Goal: Task Accomplishment & Management: Use online tool/utility

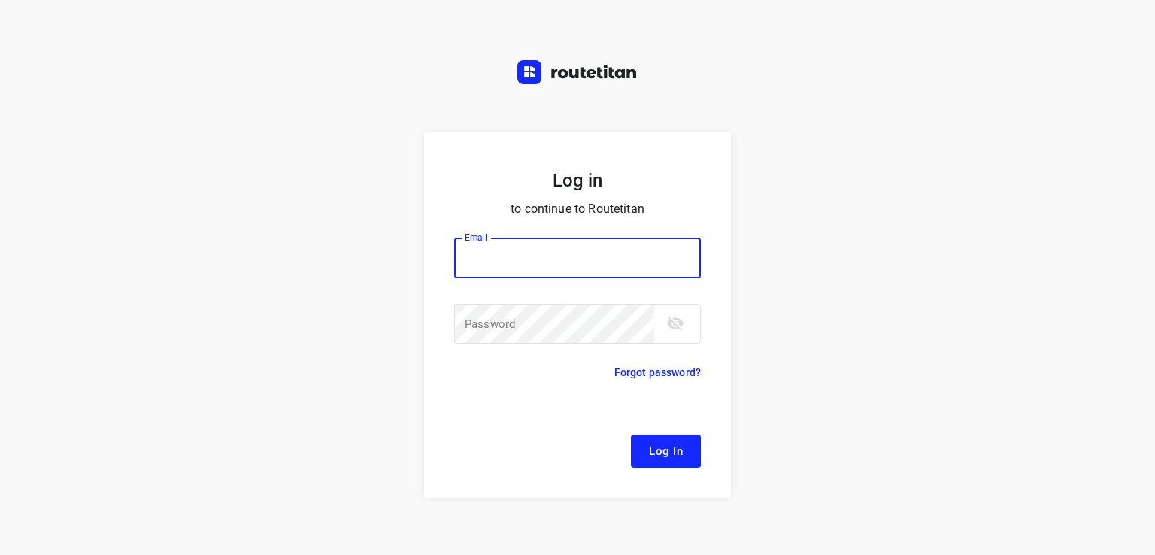
click at [526, 260] on input "email" at bounding box center [577, 258] width 247 height 41
click at [532, 259] on input "email" at bounding box center [577, 258] width 247 height 41
type input "[EMAIL_ADDRESS][DOMAIN_NAME]"
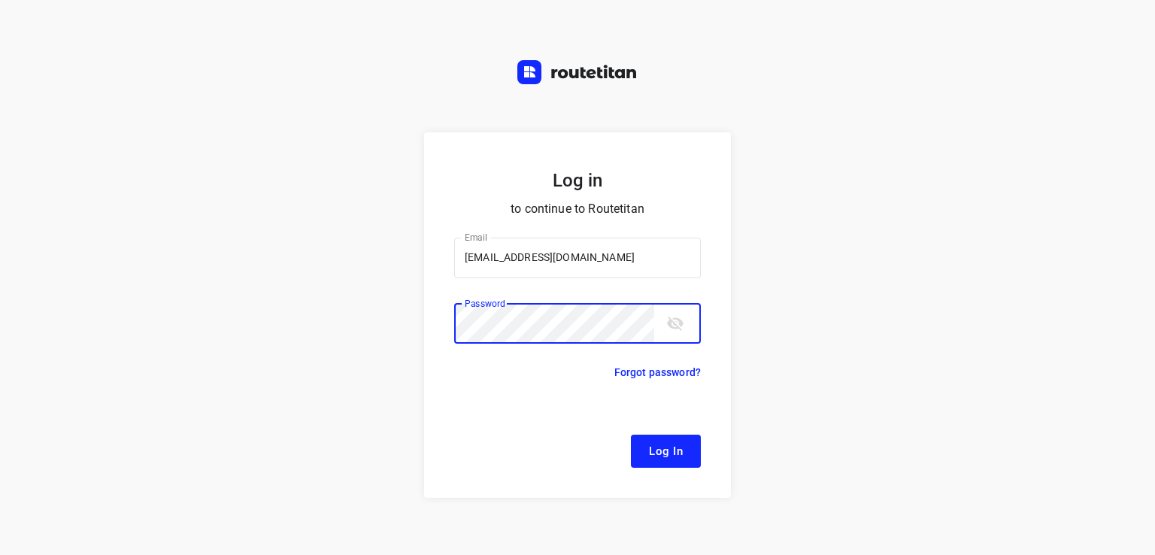
click at [631, 435] on button "Log In" at bounding box center [666, 451] width 70 height 33
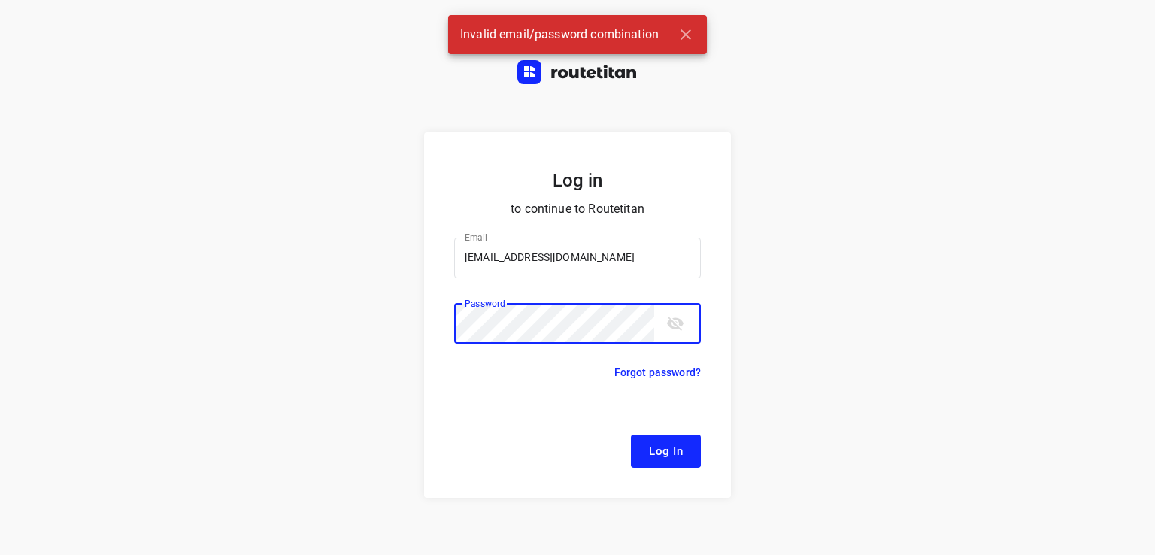
click at [660, 320] on button "toggle password visibility" at bounding box center [675, 323] width 30 height 30
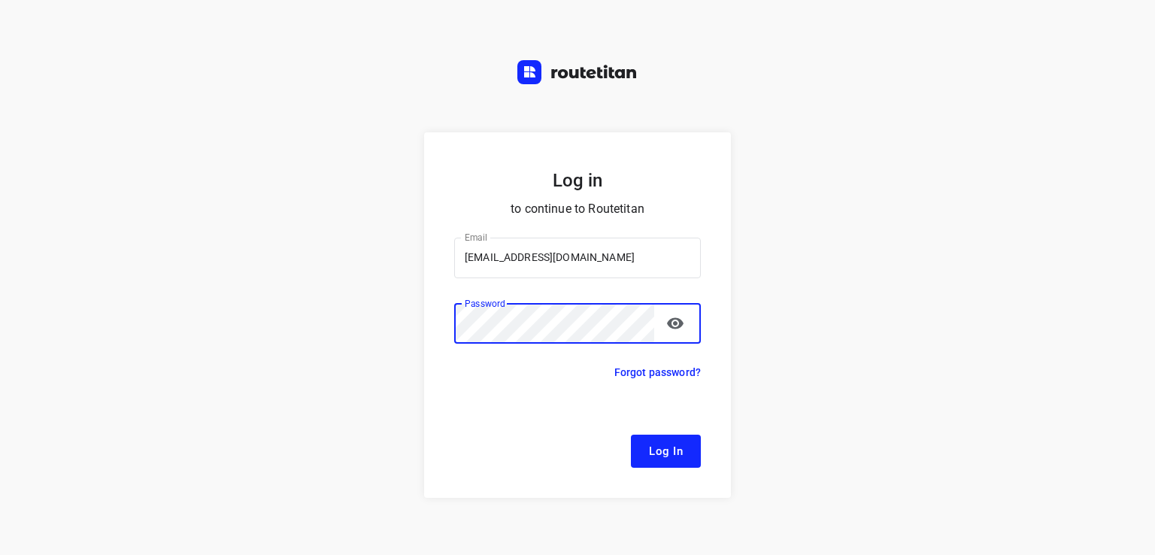
click at [631, 435] on button "Log In" at bounding box center [666, 451] width 70 height 33
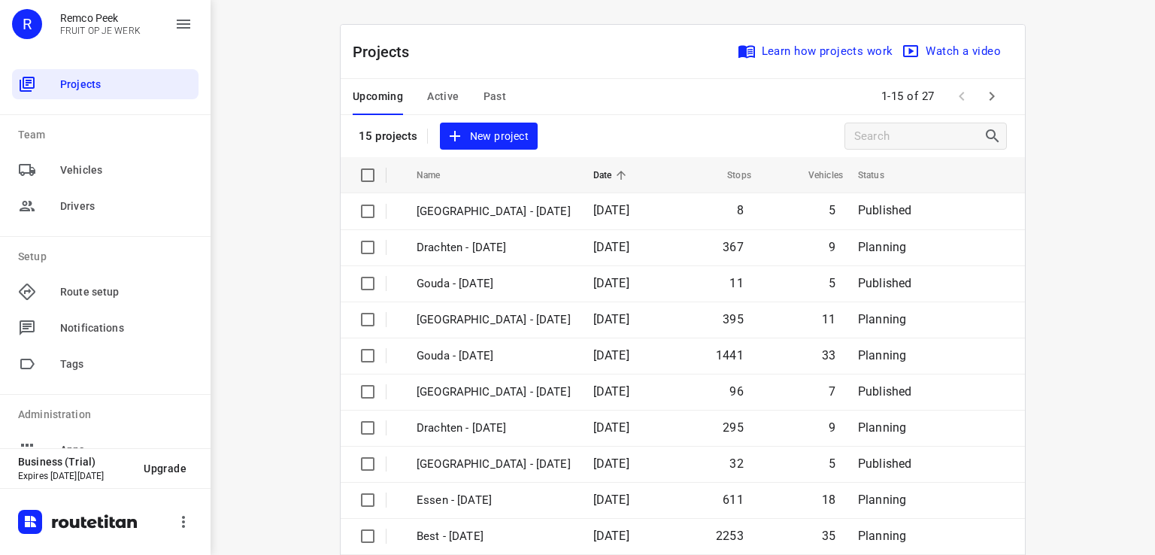
click at [278, 74] on div "i © 2025 Routetitan , © Stadia Maps , © OpenMapTiles © OpenStreetMap contributo…" at bounding box center [683, 277] width 945 height 555
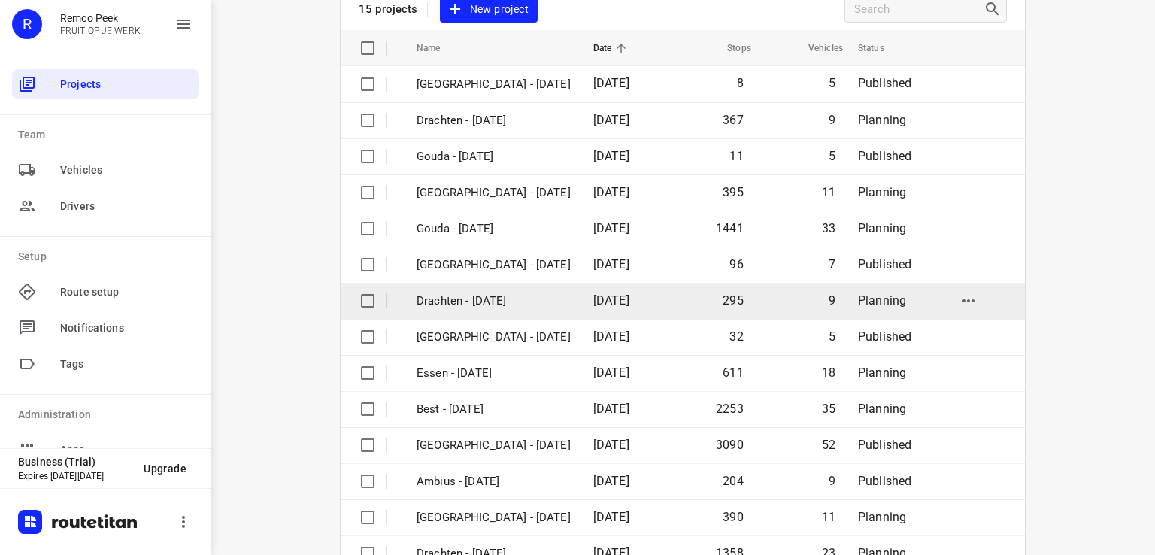
scroll to position [205, 0]
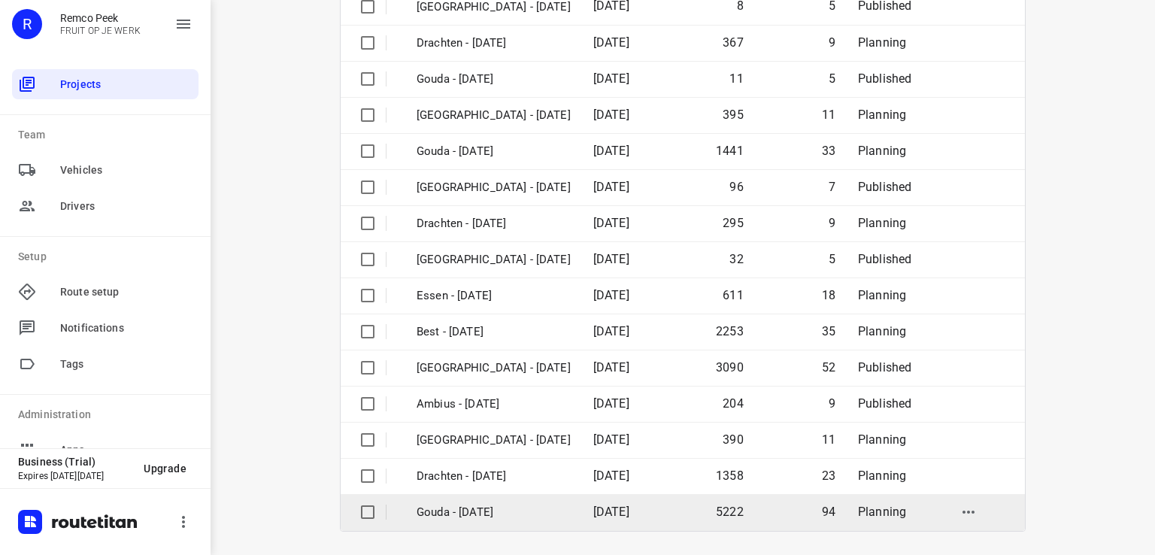
click at [478, 505] on p "Gouda - [DATE]" at bounding box center [494, 512] width 154 height 17
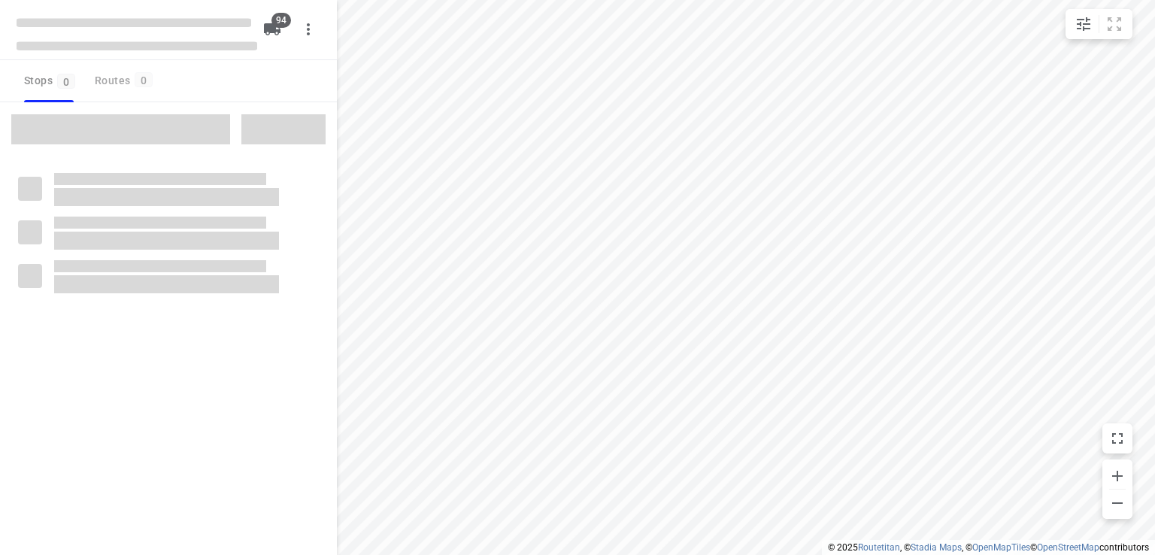
checkbox input "true"
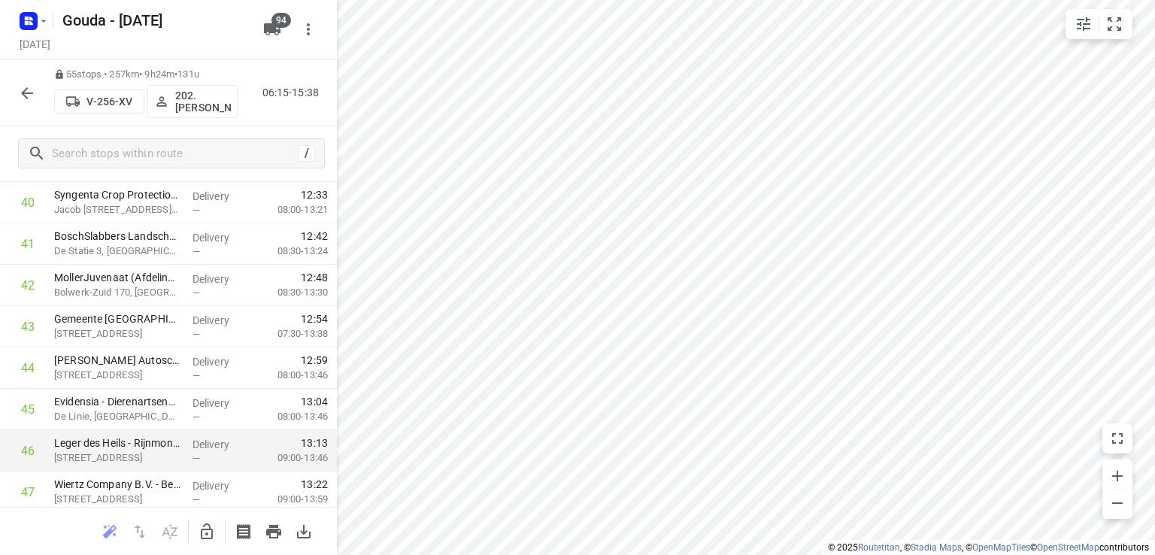
scroll to position [2108, 0]
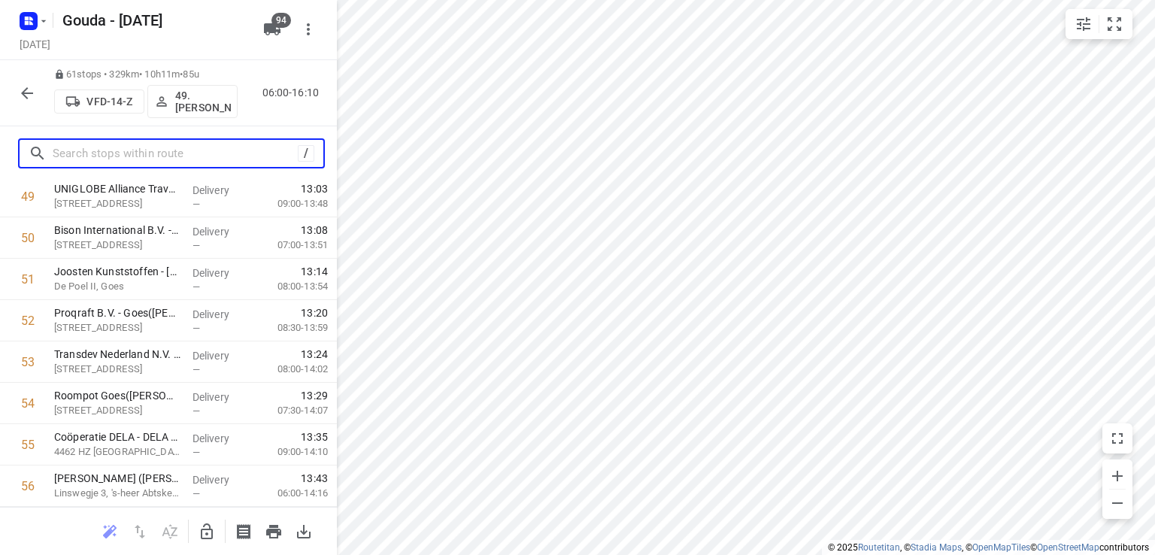
click at [177, 153] on input "text" at bounding box center [175, 153] width 245 height 23
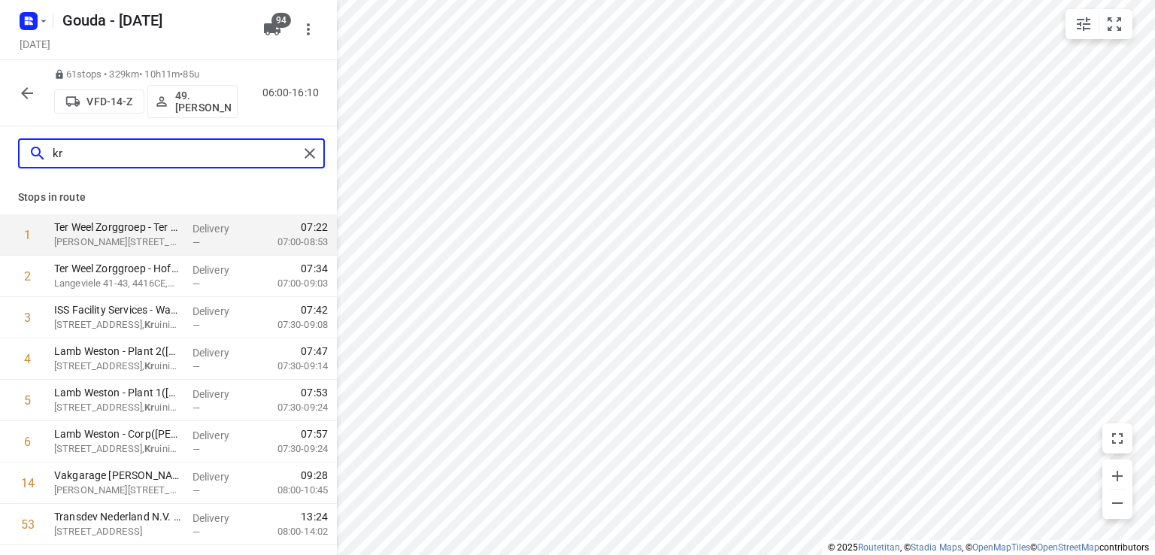
scroll to position [0, 0]
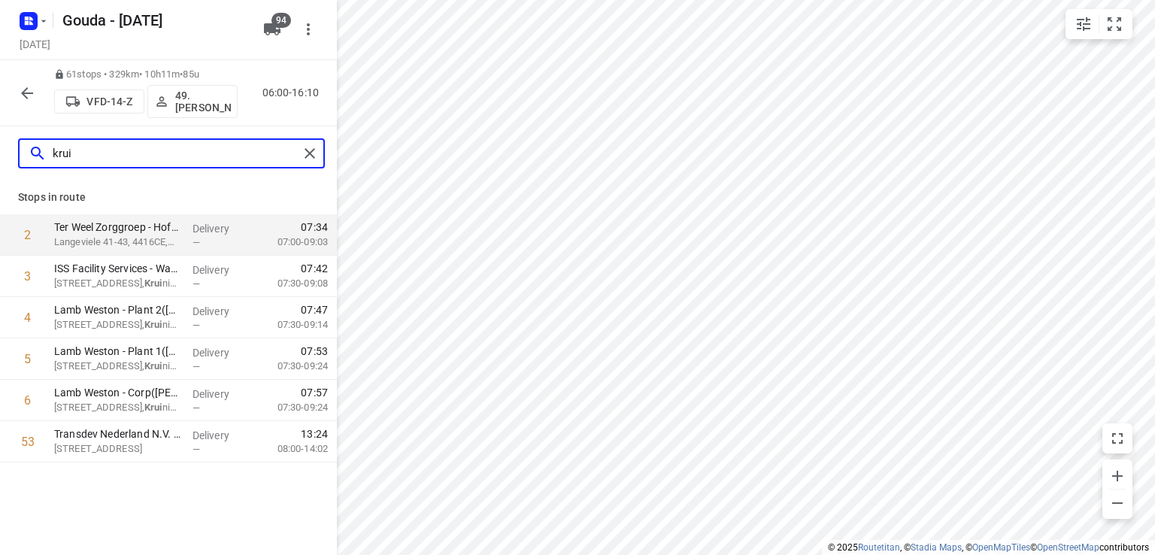
type input "krui"
click at [26, 86] on icon "button" at bounding box center [27, 93] width 18 height 18
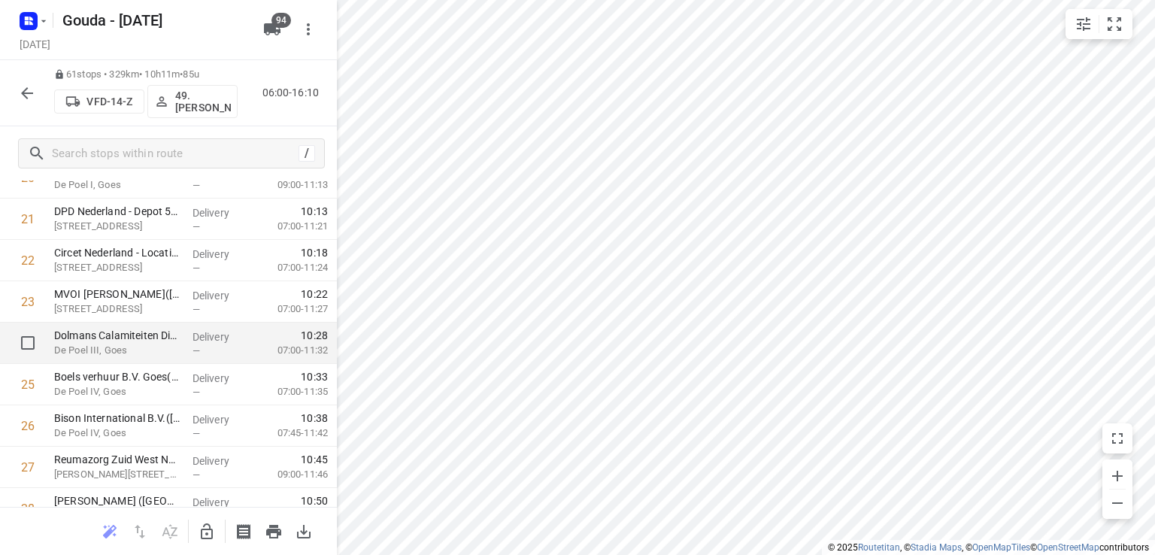
scroll to position [852, 0]
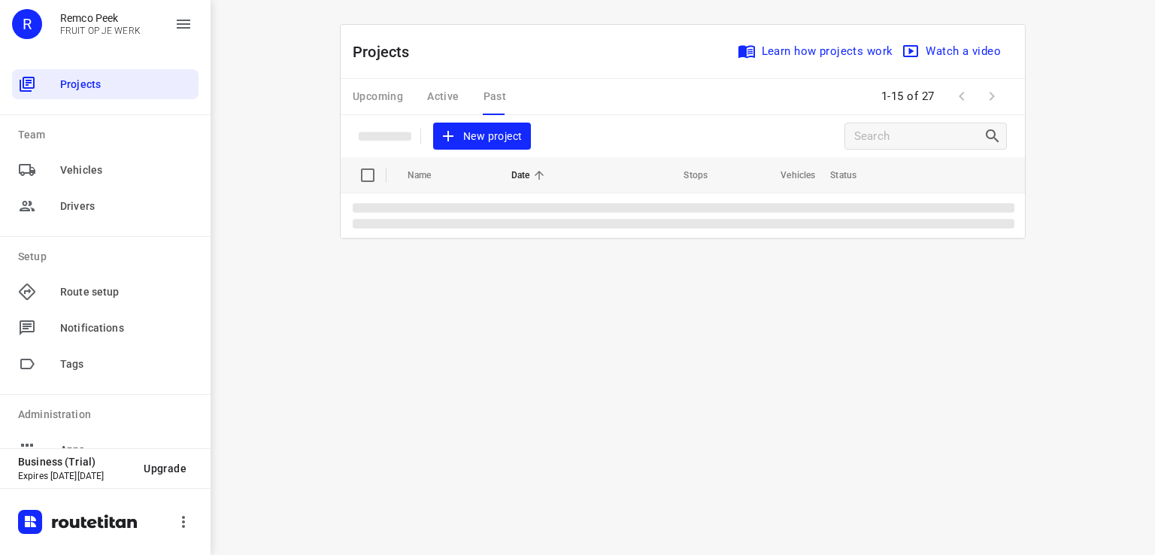
click at [491, 96] on div "Upcoming Active Past" at bounding box center [441, 97] width 177 height 36
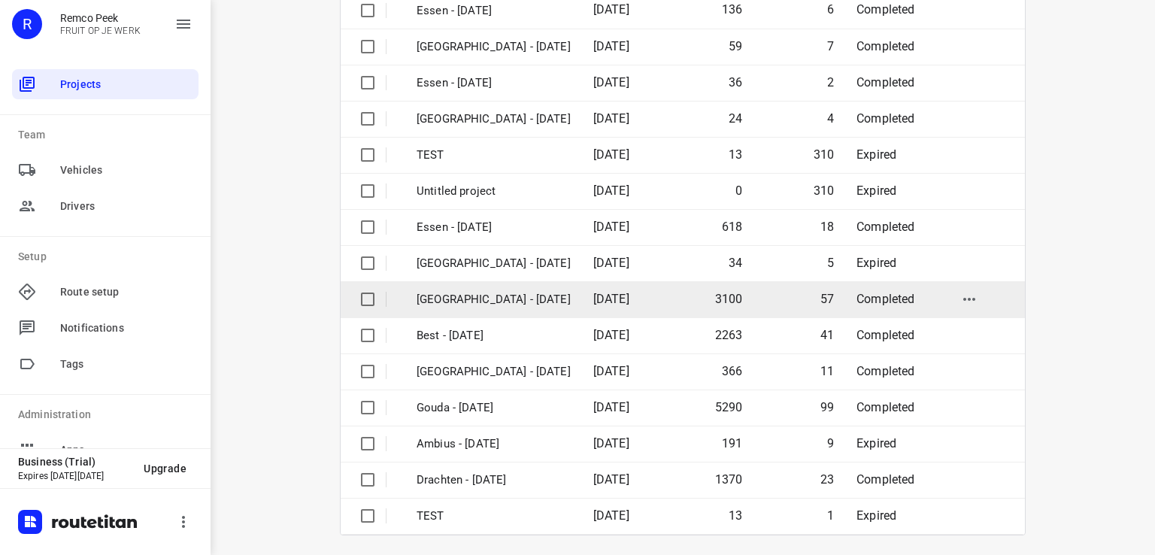
scroll to position [205, 0]
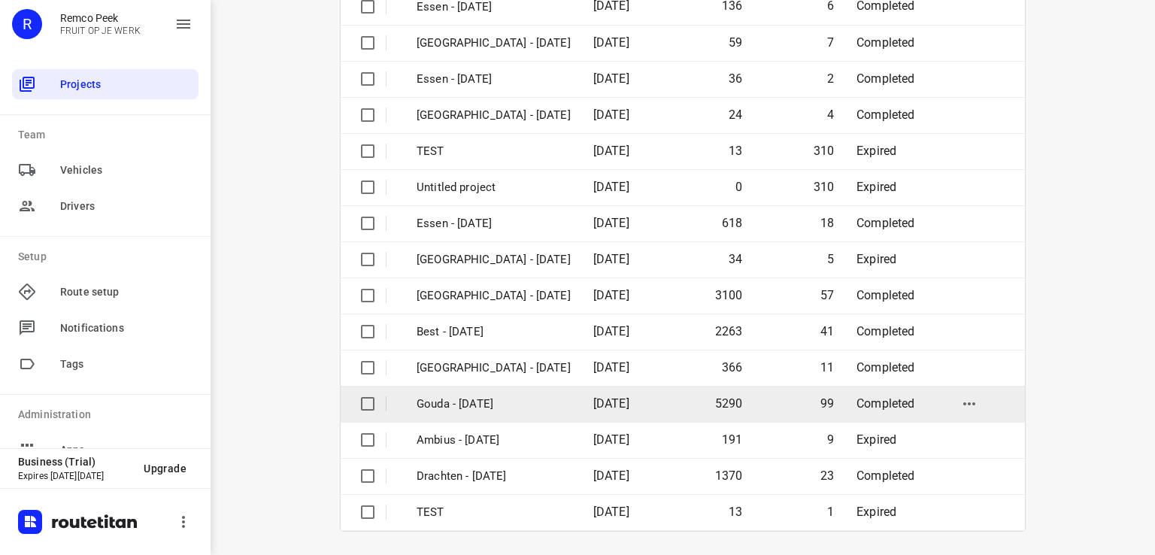
click at [505, 393] on td "Gouda - [DATE]" at bounding box center [492, 404] width 180 height 36
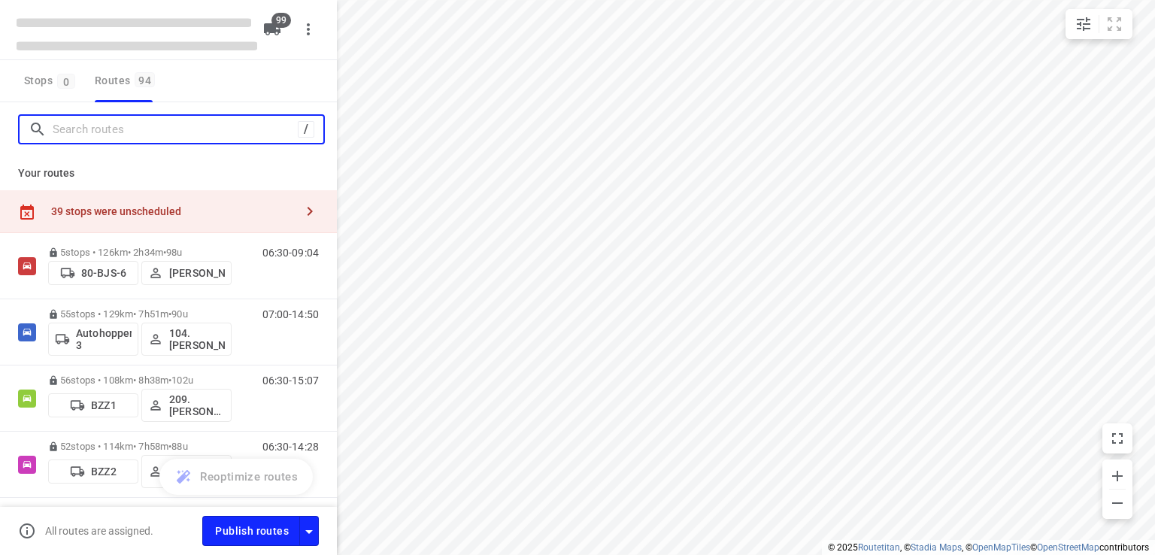
click at [166, 131] on input "Search routes" at bounding box center [175, 129] width 245 height 23
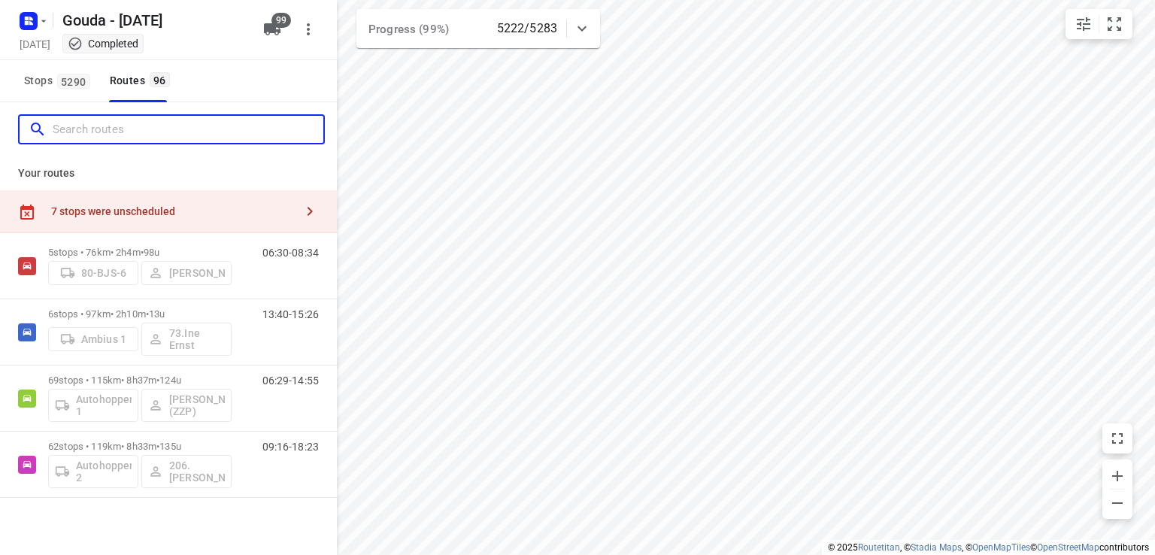
checkbox input "true"
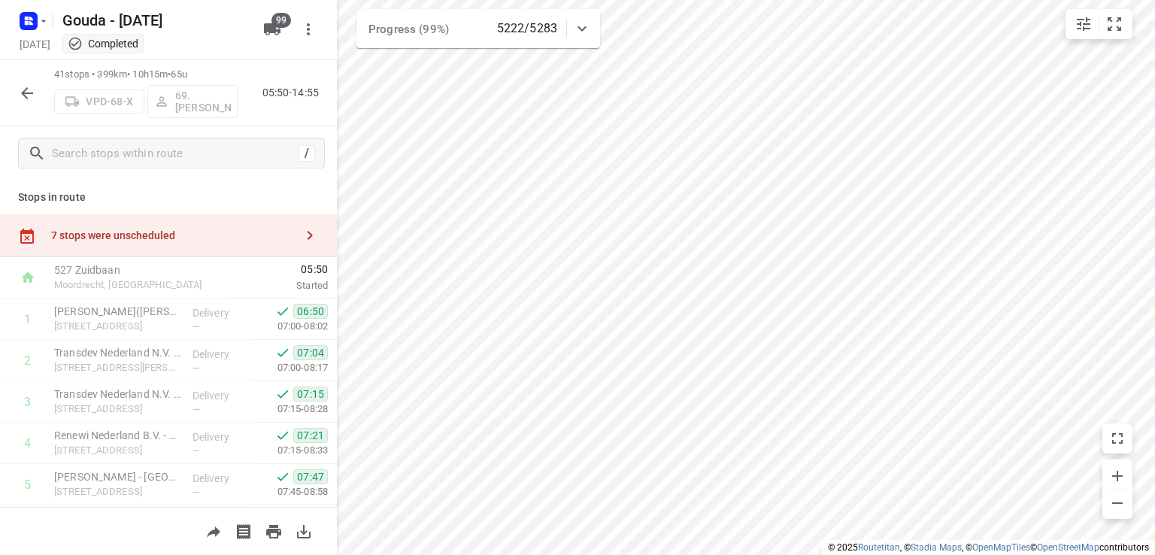
click at [32, 99] on button "button" at bounding box center [27, 93] width 30 height 30
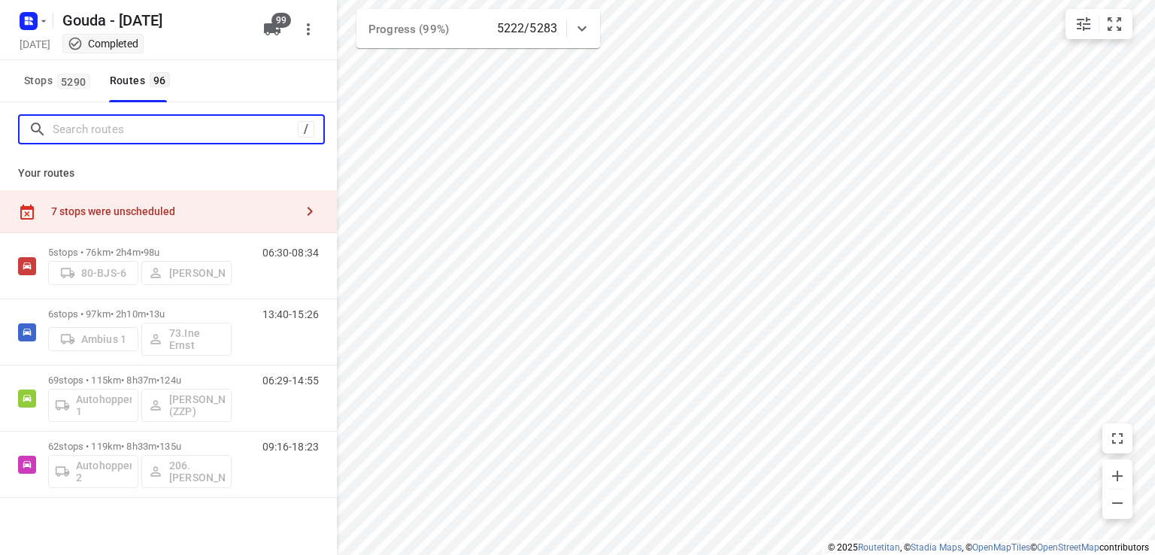
click at [87, 134] on input "Search routes" at bounding box center [175, 129] width 245 height 23
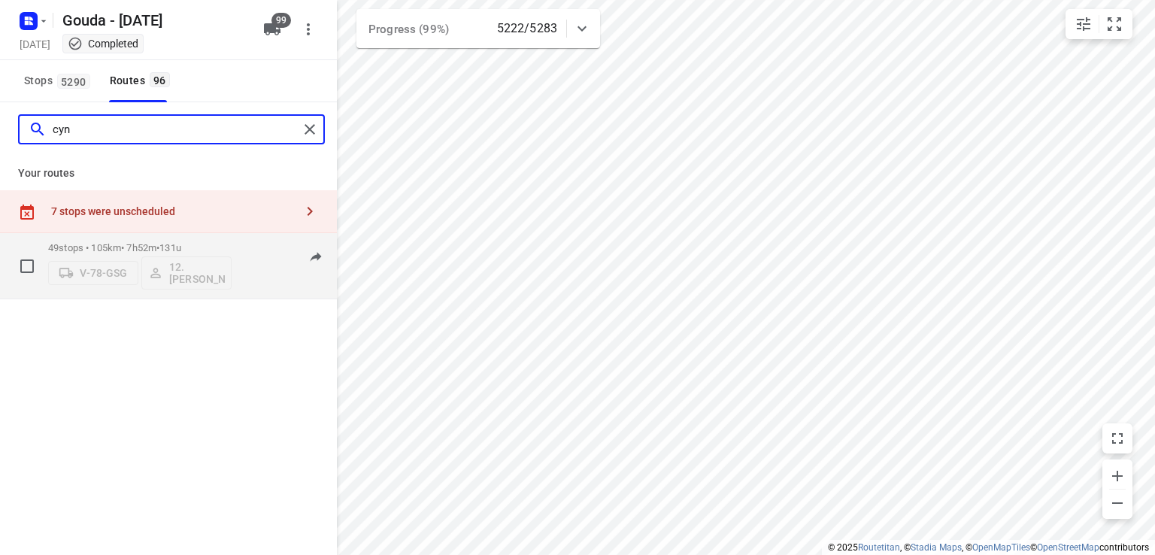
type input "cyn"
click at [136, 245] on p "49 stops • 105km • 7h52m • 131u" at bounding box center [140, 247] width 184 height 11
